Goal: Task Accomplishment & Management: Use online tool/utility

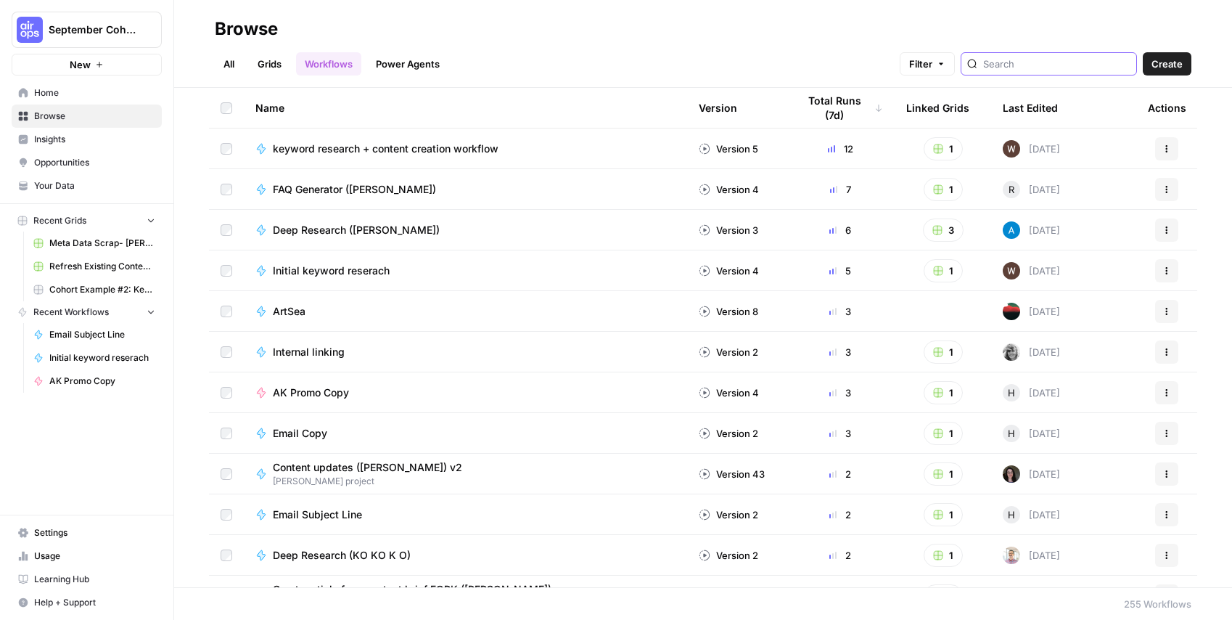
click at [1100, 67] on input "search" at bounding box center [1056, 64] width 147 height 15
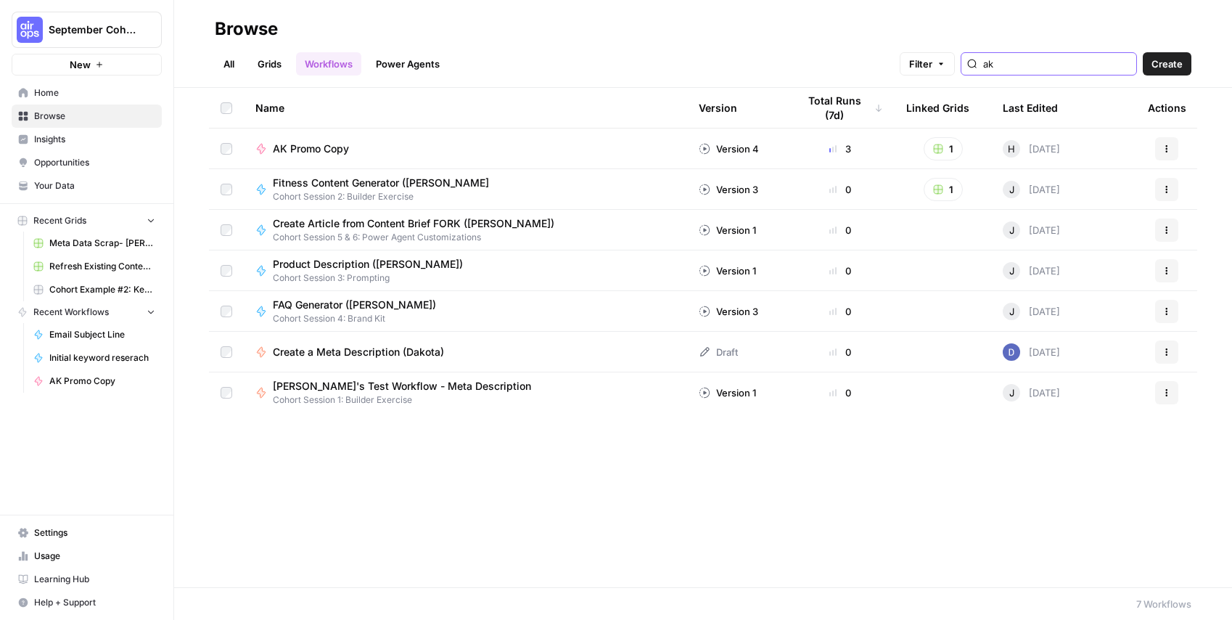
type input "ak"
click at [311, 152] on span "AK Promo Copy" at bounding box center [311, 148] width 76 height 15
click at [953, 147] on button "1" at bounding box center [943, 148] width 39 height 23
click at [949, 146] on button "1" at bounding box center [943, 148] width 39 height 23
click at [946, 147] on button "1" at bounding box center [943, 148] width 39 height 23
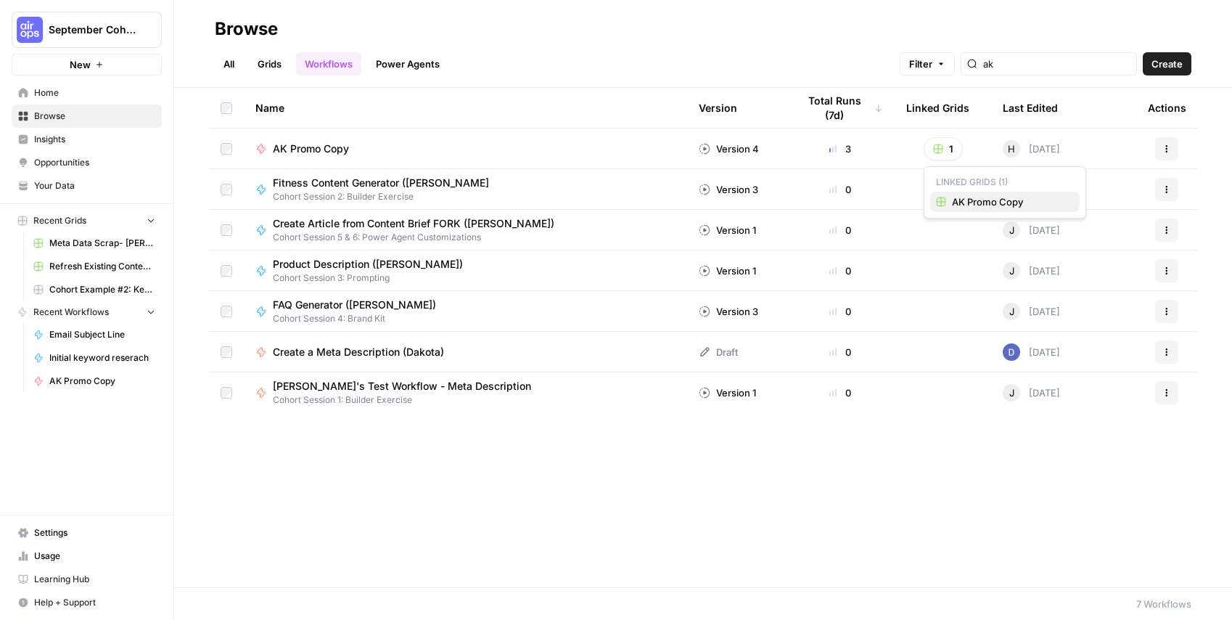
click at [959, 199] on span "AK Promo Copy" at bounding box center [1010, 201] width 116 height 15
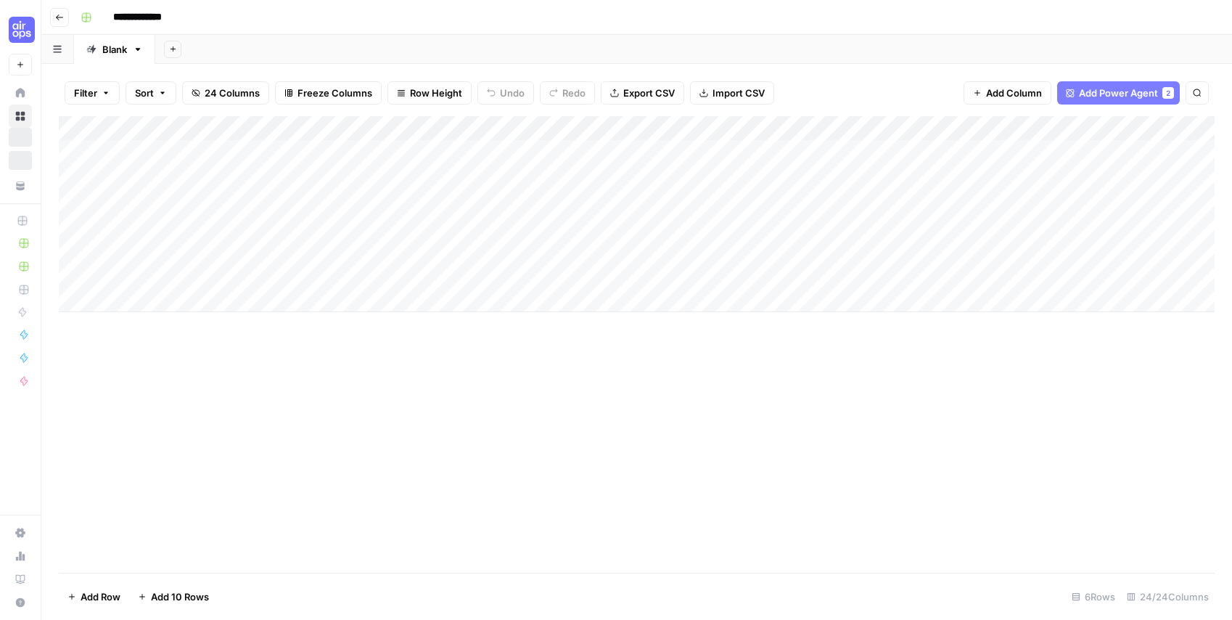
click at [596, 148] on div "Add Column" at bounding box center [637, 214] width 1156 height 196
click at [644, 130] on div "Add Column" at bounding box center [637, 214] width 1156 height 196
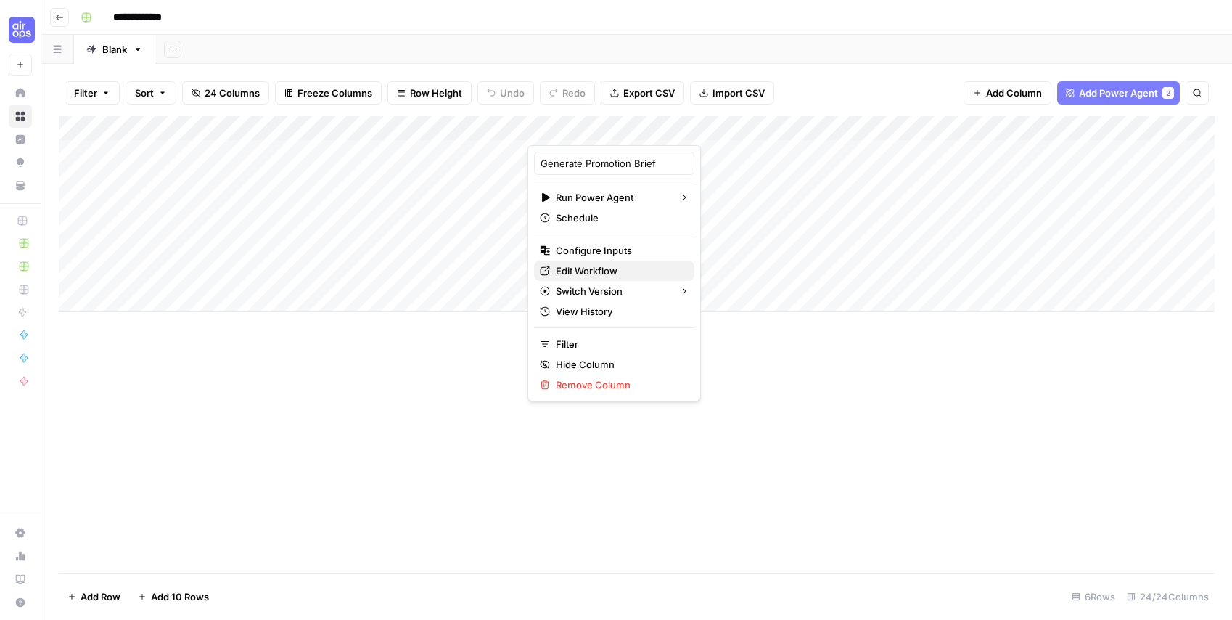
click at [573, 271] on span "Edit Workflow" at bounding box center [619, 270] width 127 height 15
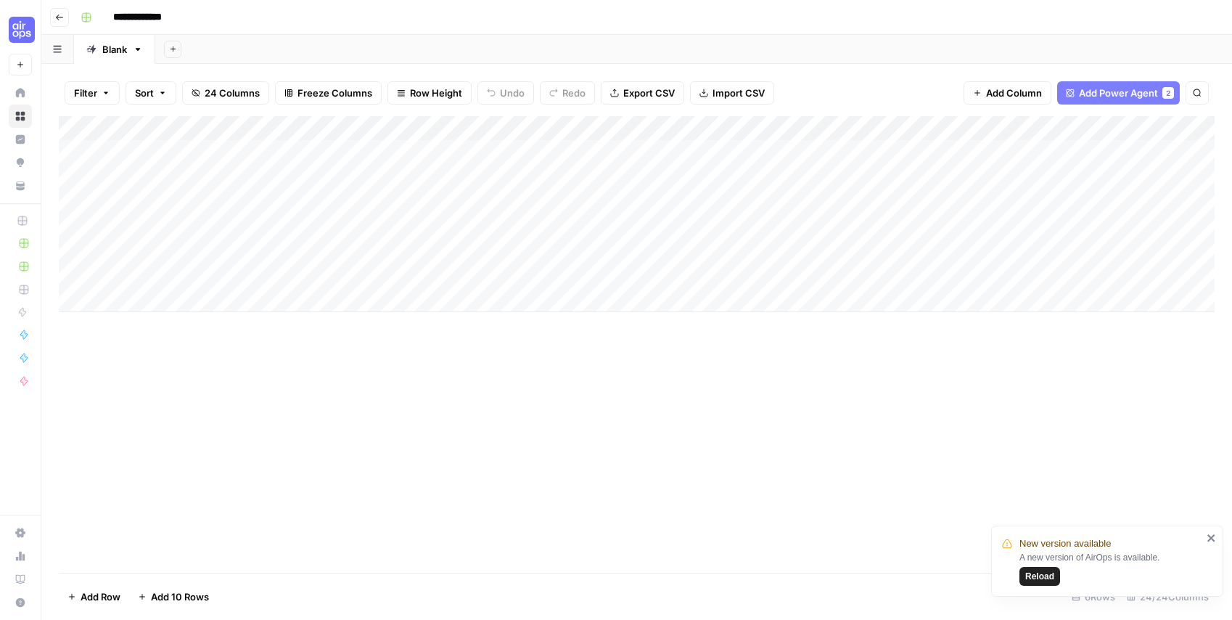
click at [1133, 86] on span "Add Power Agent" at bounding box center [1118, 93] width 79 height 15
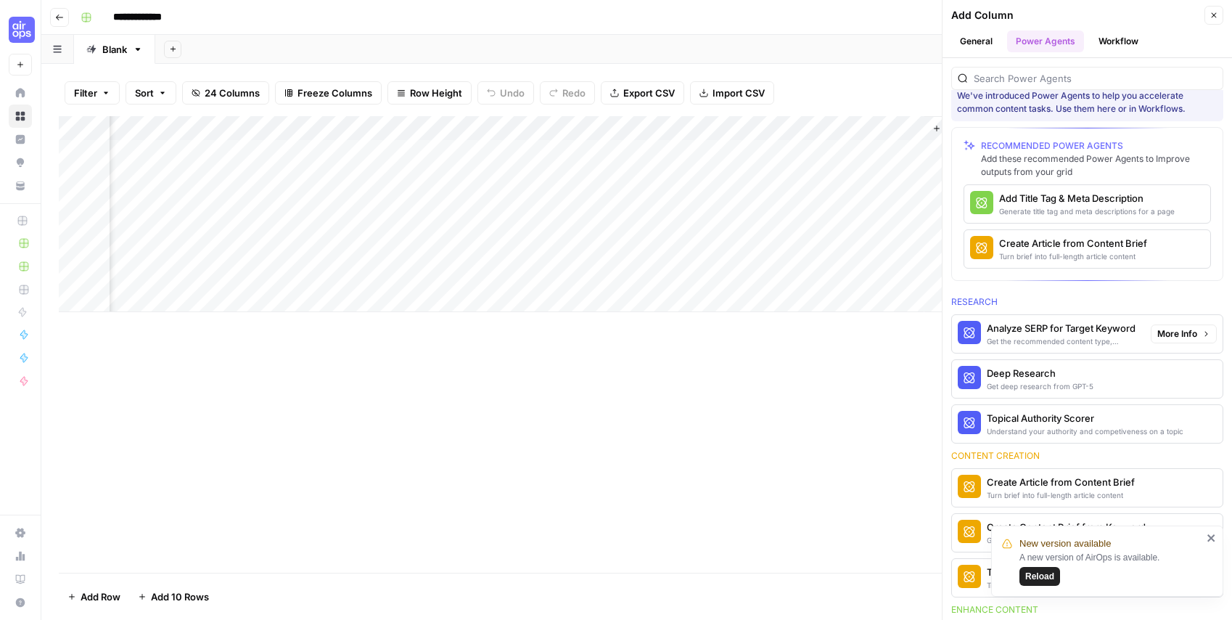
scroll to position [20, 0]
click at [799, 340] on div "Add Column" at bounding box center [637, 344] width 1156 height 456
drag, startPoint x: 1223, startPoint y: 12, endPoint x: 1213, endPoint y: 17, distance: 11.1
click at [1223, 12] on header "Add Column Close General Power Agents Workflow" at bounding box center [1086, 29] width 289 height 58
click at [1212, 17] on icon "button" at bounding box center [1213, 15] width 9 height 9
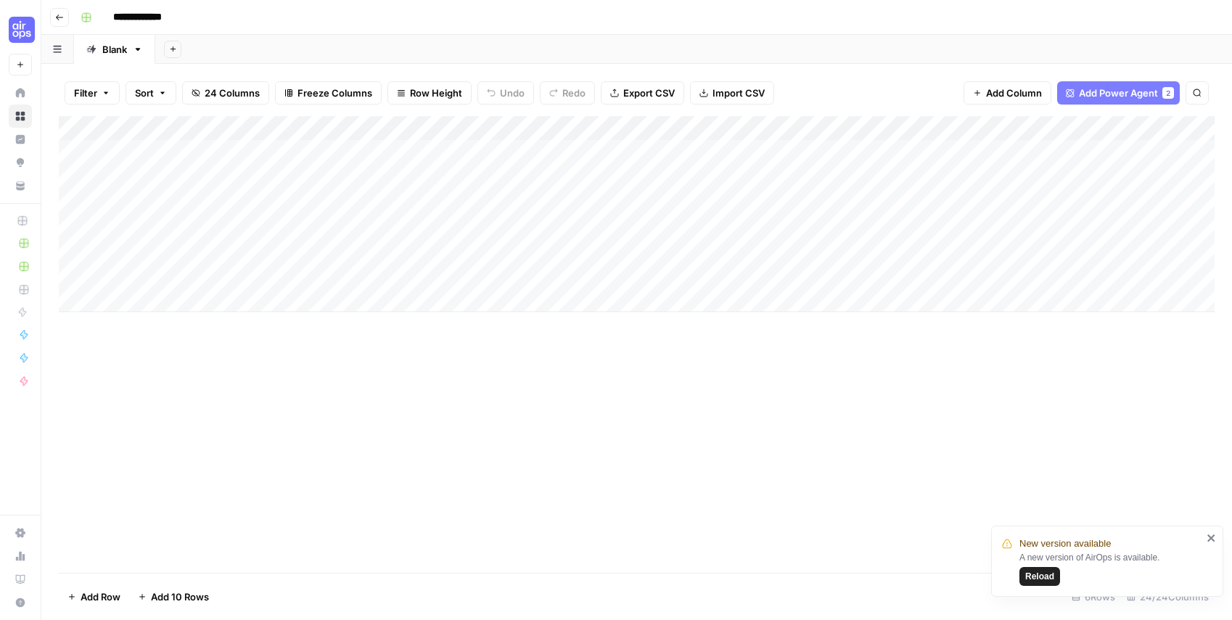
scroll to position [0, 0]
click at [829, 127] on div "Add Column" at bounding box center [637, 214] width 1156 height 196
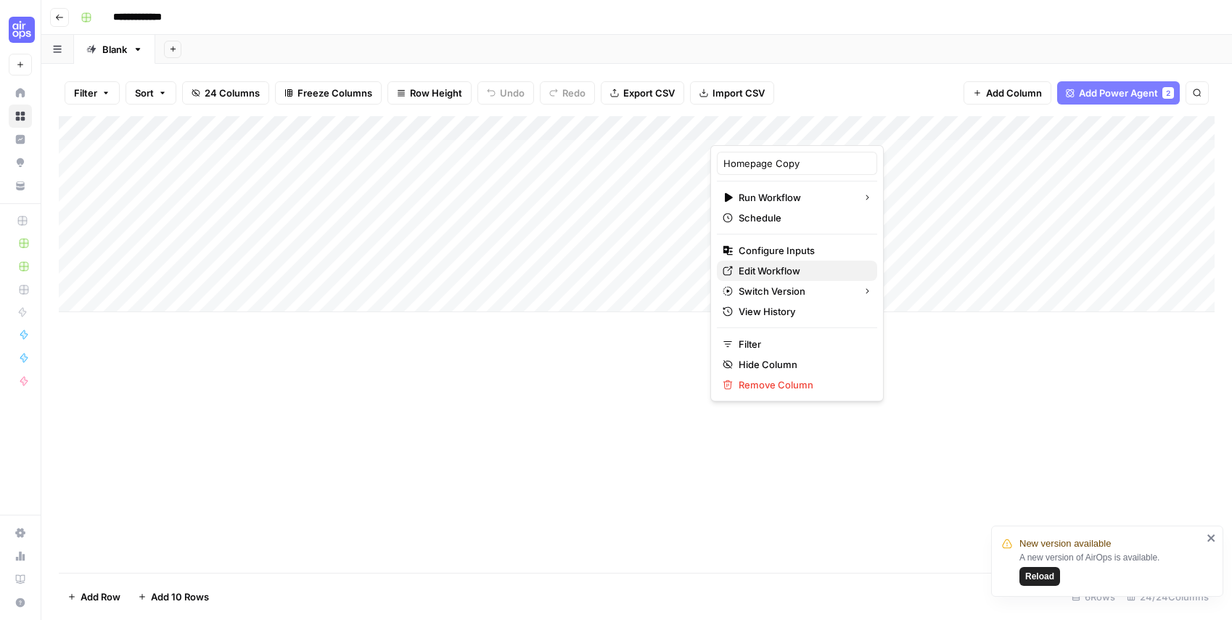
drag, startPoint x: 789, startPoint y: 286, endPoint x: 787, endPoint y: 266, distance: 20.4
click at [787, 266] on div "Homepage Copy Run Workflow Schedule Configure Inputs Edit Workflow Switch Versi…" at bounding box center [796, 273] width 173 height 256
click at [787, 266] on span "Edit Workflow" at bounding box center [802, 270] width 127 height 15
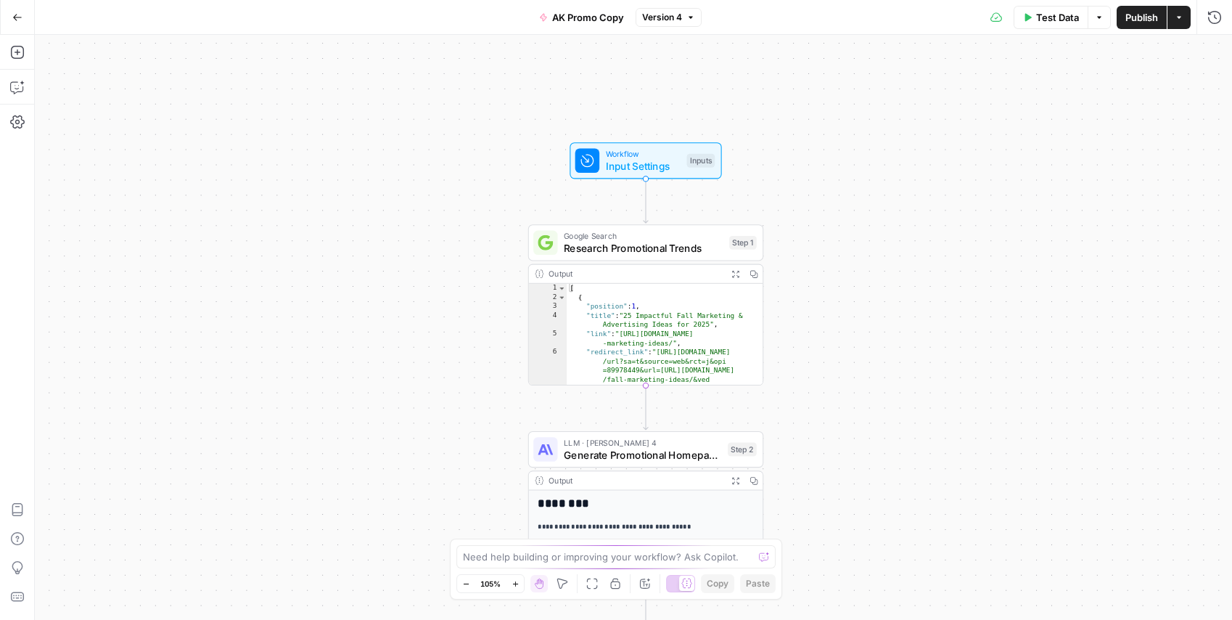
click at [621, 180] on div "**********" at bounding box center [633, 327] width 1197 height 585
click at [641, 167] on span "Input Settings" at bounding box center [643, 165] width 75 height 15
